Goal: Communication & Community: Answer question/provide support

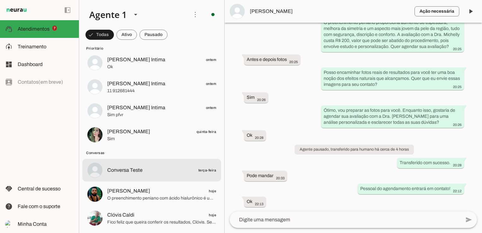
scroll to position [126, 0]
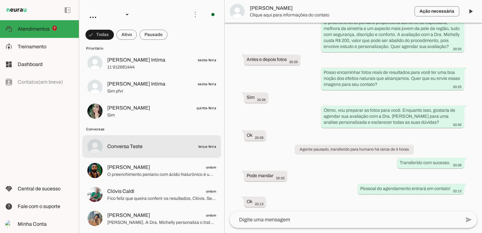
scroll to position [126, 0]
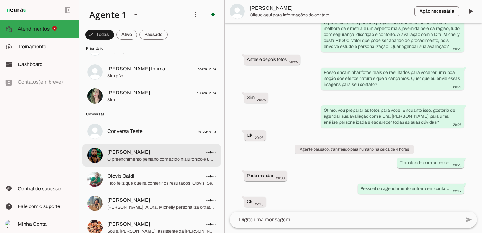
click at [195, 155] on span "Ricardo ontem" at bounding box center [161, 152] width 109 height 8
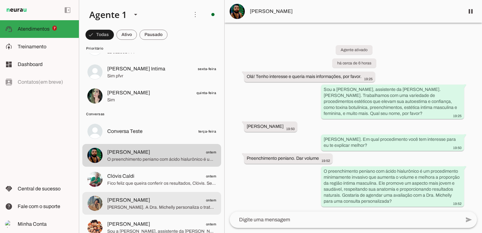
click at [166, 205] on span "[PERSON_NAME]. A Dra. Michelly personaliza o tratamento para trazer o melhor re…" at bounding box center [161, 207] width 109 height 6
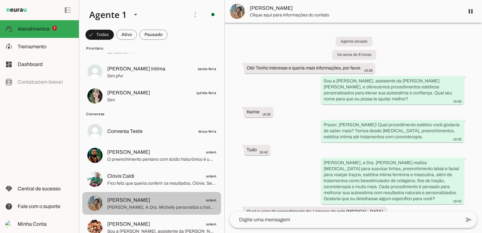
scroll to position [153, 0]
